Goal: Navigation & Orientation: Find specific page/section

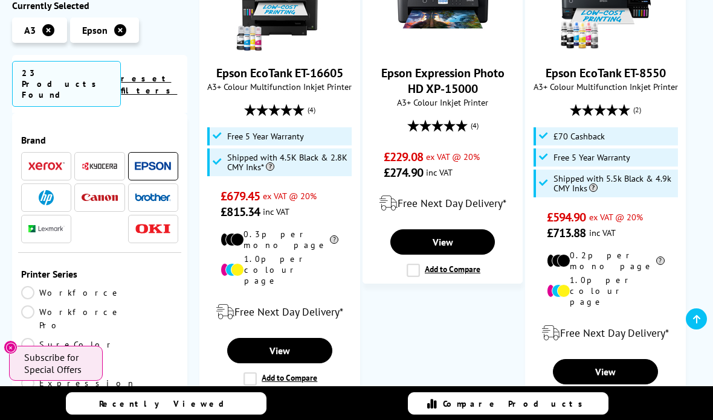
scroll to position [1987, 0]
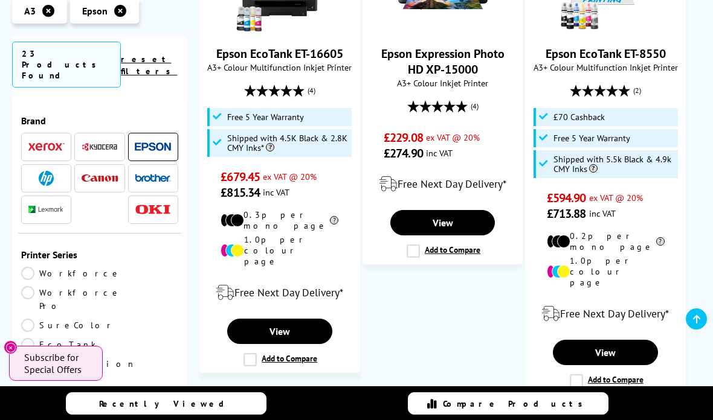
click at [495, 413] on link "Next" at bounding box center [487, 428] width 69 height 31
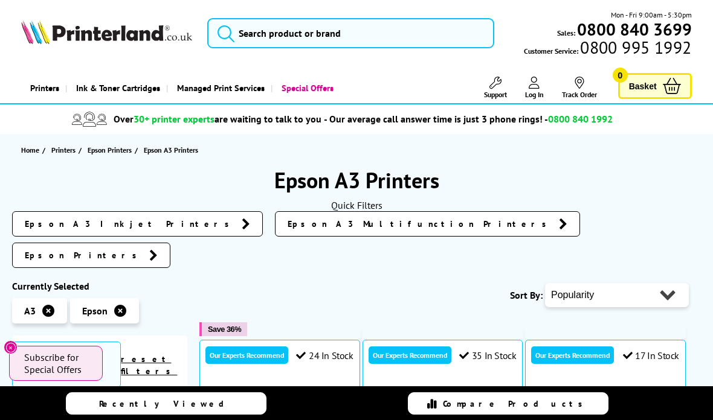
click at [53, 305] on icon at bounding box center [48, 311] width 12 height 12
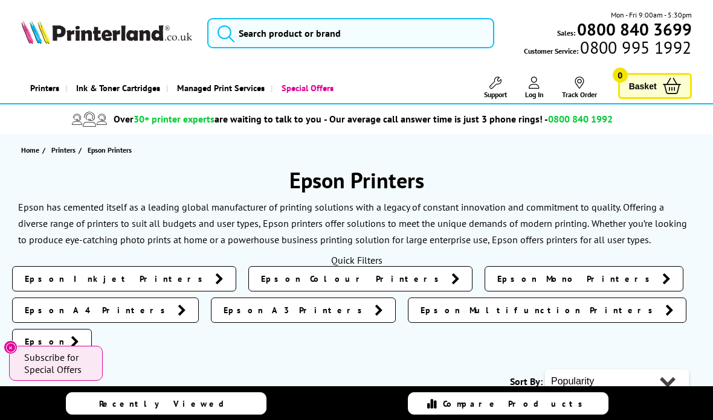
click at [420, 312] on span "Epson Multifunction Printers" at bounding box center [539, 310] width 239 height 12
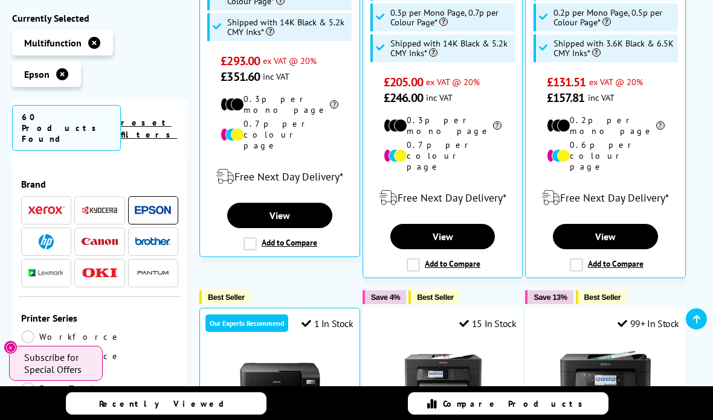
scroll to position [698, 0]
